Goal: Find specific page/section: Find specific page/section

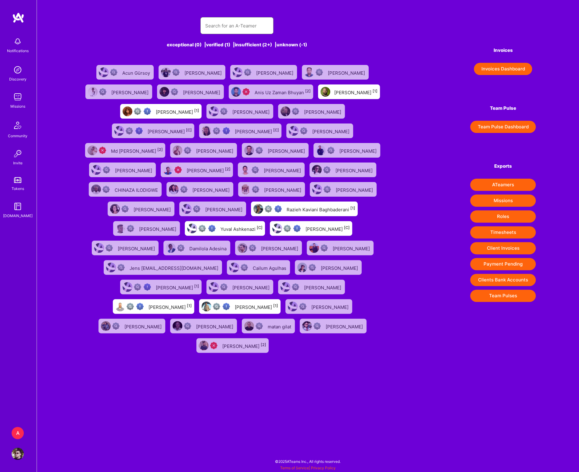
click at [219, 25] on input "text" at bounding box center [236, 26] width 63 height 16
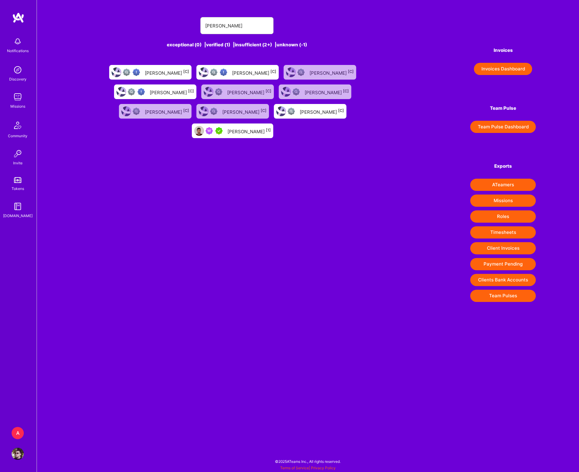
click at [271, 127] on div "[PERSON_NAME] [1]" at bounding box center [248, 131] width 43 height 8
click at [224, 25] on input "[PERSON_NAME]" at bounding box center [236, 26] width 63 height 16
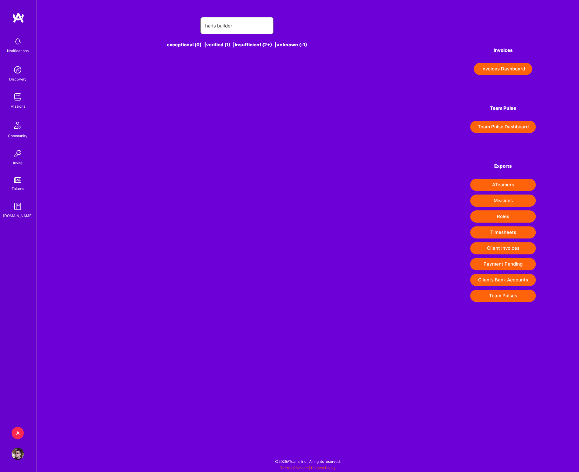
click at [241, 30] on input "haris builder" at bounding box center [236, 26] width 63 height 16
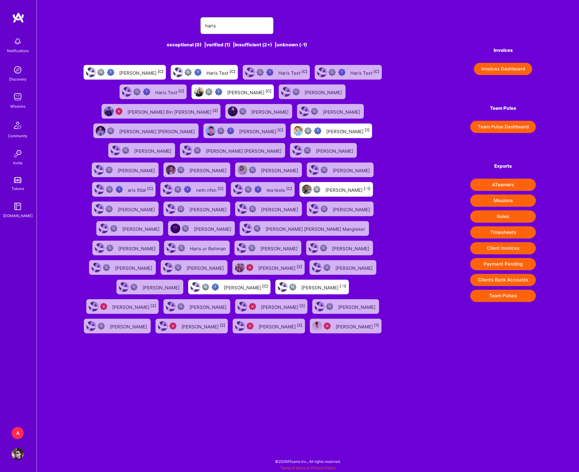
type input "haris"
click at [224, 284] on div "[PERSON_NAME] [C]" at bounding box center [246, 287] width 44 height 8
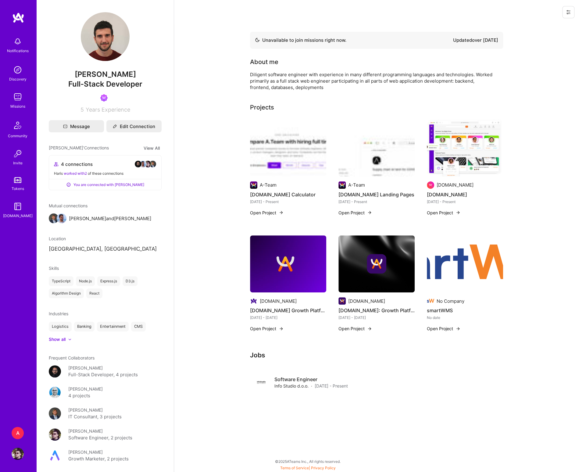
click at [565, 15] on button at bounding box center [568, 12] width 12 height 12
click at [556, 24] on button "Login as Haris" at bounding box center [552, 26] width 46 height 16
